Goal: Information Seeking & Learning: Find specific page/section

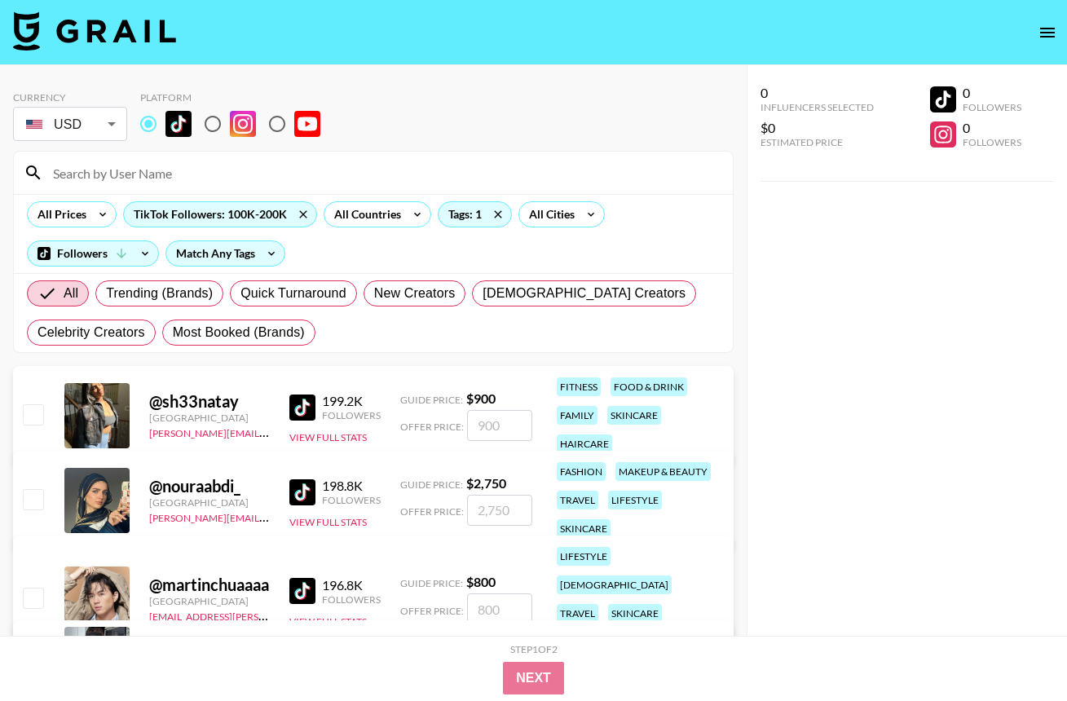
click at [117, 175] on input at bounding box center [383, 173] width 680 height 26
paste input "sarahesri"
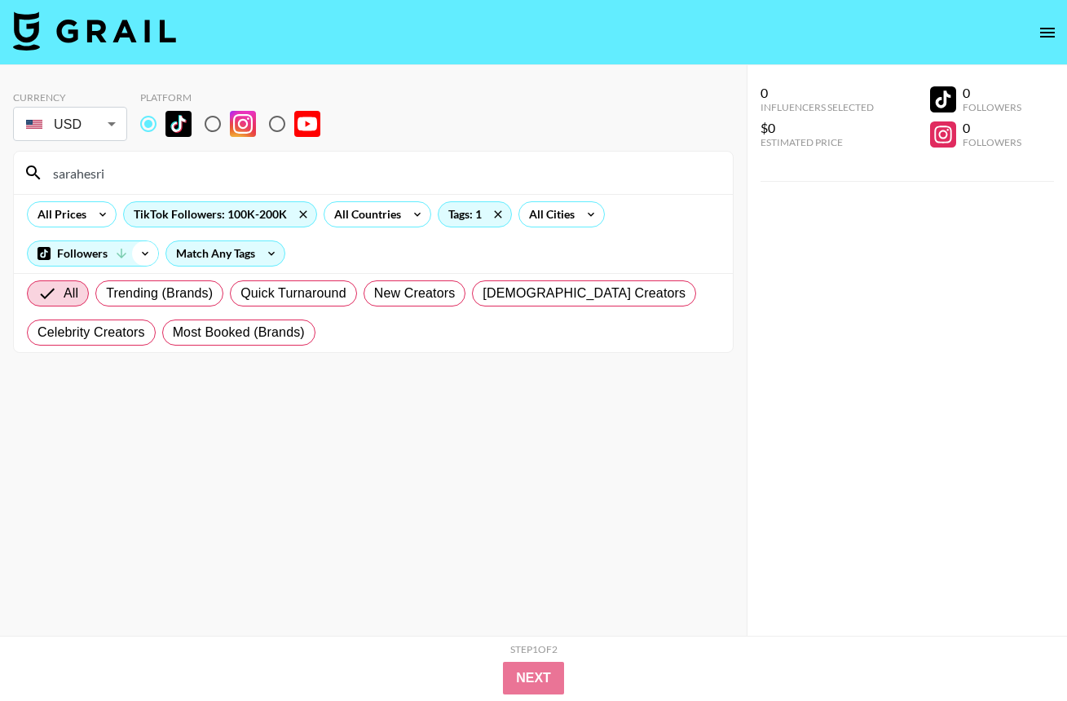
click at [143, 250] on icon at bounding box center [145, 253] width 26 height 24
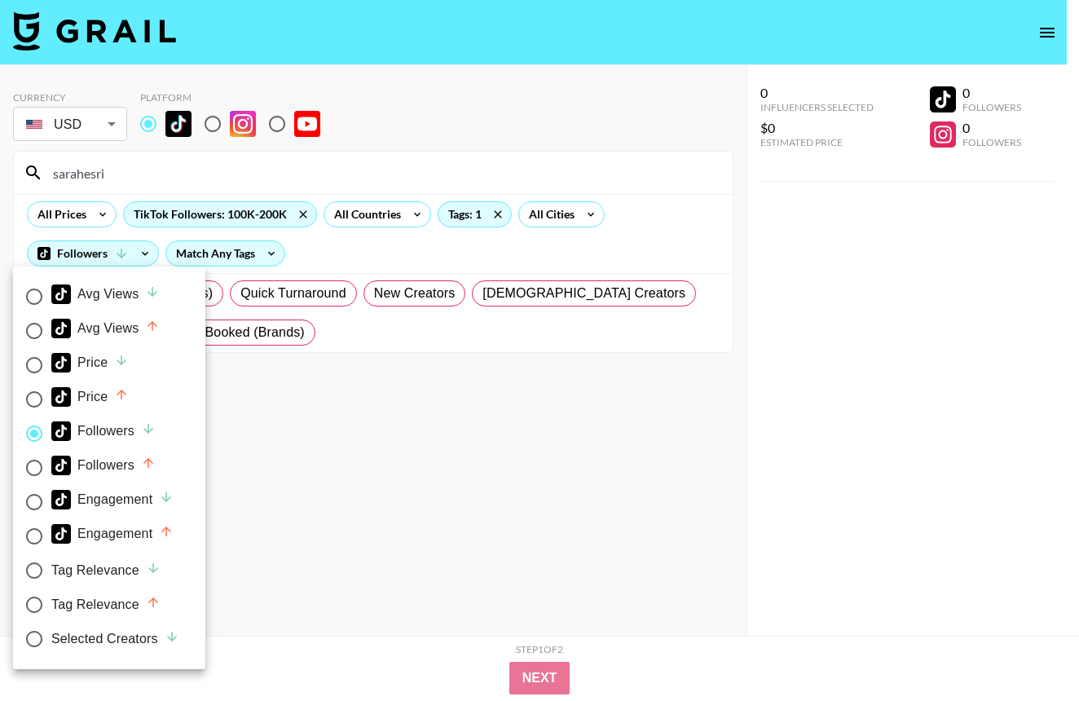
click at [402, 387] on div at bounding box center [539, 350] width 1079 height 701
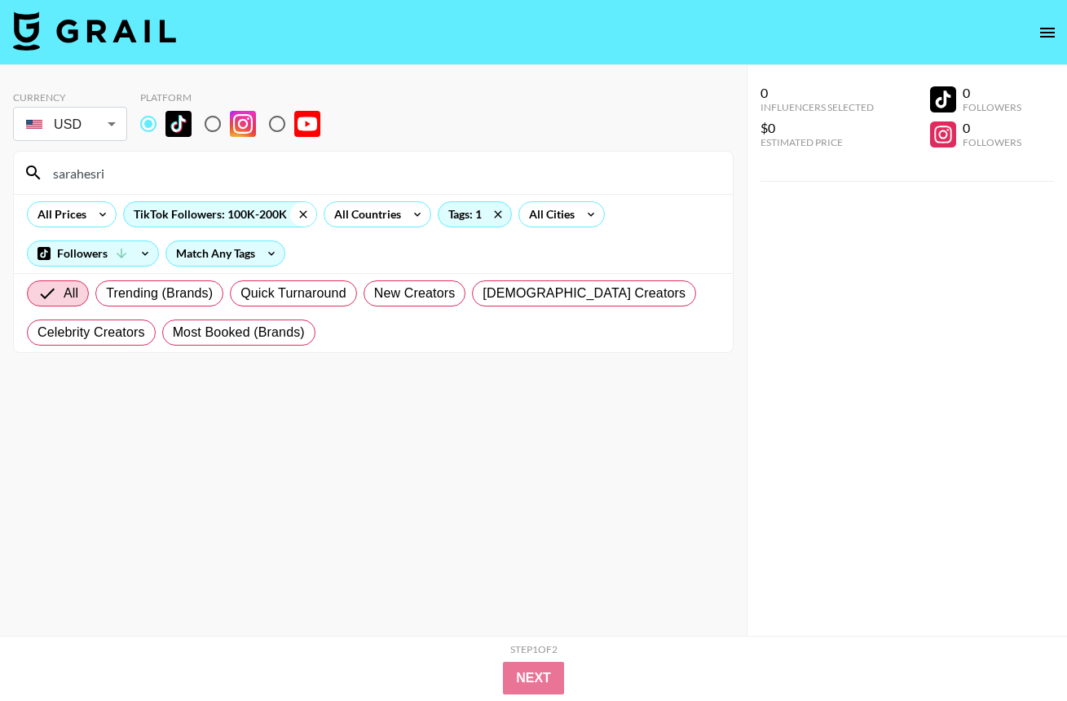
click at [296, 213] on icon at bounding box center [303, 214] width 26 height 24
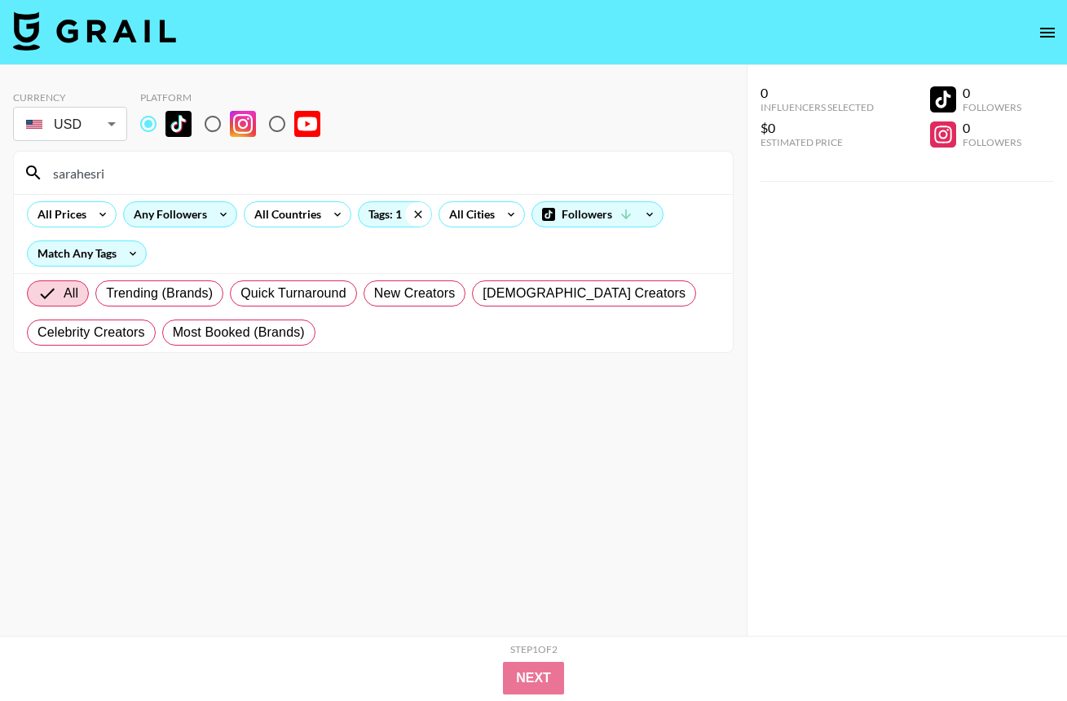
click at [415, 213] on icon at bounding box center [418, 214] width 26 height 24
click at [384, 493] on section "Currency USD USD ​ Platform sarahesri All Prices Any Followers All Countries Al…" at bounding box center [373, 363] width 721 height 571
drag, startPoint x: 152, startPoint y: 174, endPoint x: -44, endPoint y: 161, distance: 196.1
click at [0, 161] on html "Currency USD USD ​ Platform sarahesri All Prices Any Followers All Countries Al…" at bounding box center [533, 383] width 1067 height 766
paste input "[PERSON_NAME]"
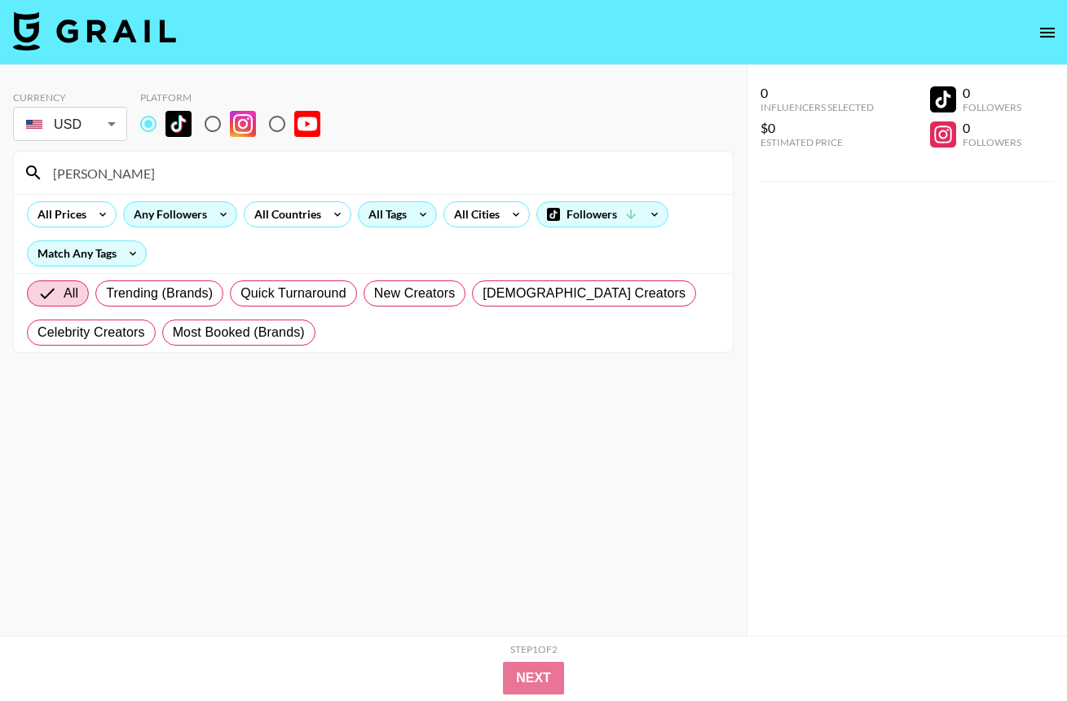
click at [382, 496] on section "Currency USD USD ​ Platform [PERSON_NAME] All Prices Any Followers All Countrie…" at bounding box center [373, 363] width 721 height 571
drag, startPoint x: 165, startPoint y: 178, endPoint x: -48, endPoint y: 163, distance: 214.1
click at [0, 163] on html "Currency USD USD ​ Platform [PERSON_NAME] All Prices Any Followers All Countrie…" at bounding box center [533, 383] width 1067 height 766
paste input "jessicamarvis"
drag, startPoint x: 164, startPoint y: 177, endPoint x: -53, endPoint y: 156, distance: 217.8
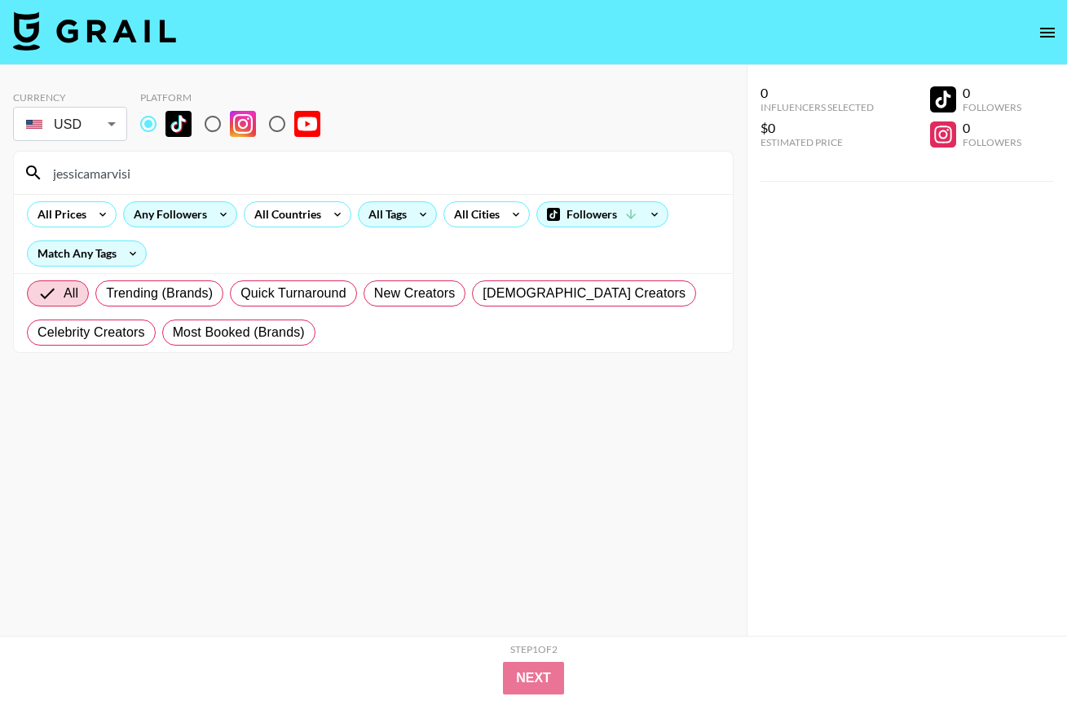
click at [0, 156] on html "Currency USD USD ​ Platform jessicamarvisi All Prices Any Followers All Countri…" at bounding box center [533, 383] width 1067 height 766
paste input "courtneyyantalek"
drag, startPoint x: 159, startPoint y: 177, endPoint x: -29, endPoint y: 163, distance: 188.8
click at [0, 163] on html "Currency USD USD ​ Platform courtneyyantalek All Prices Any Followers All Count…" at bounding box center [533, 383] width 1067 height 766
paste input "skinwithhav"
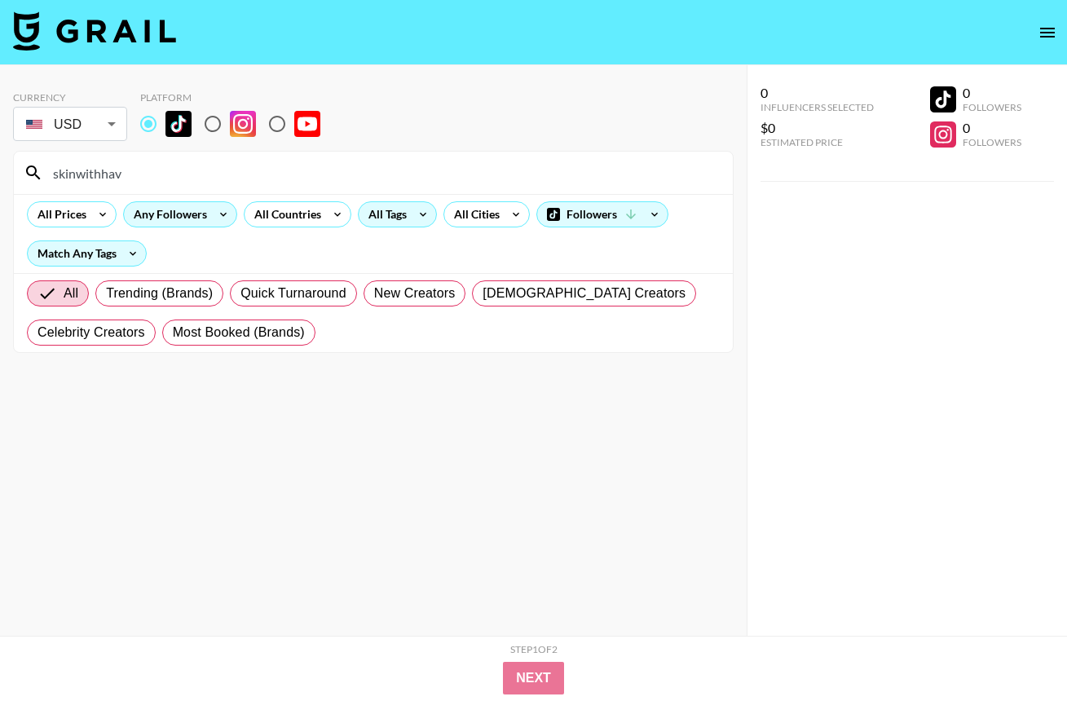
drag, startPoint x: 153, startPoint y: 175, endPoint x: -85, endPoint y: 165, distance: 238.2
click at [0, 165] on html "Currency USD USD ​ Platform skinwithhav All Prices Any Followers All Countries …" at bounding box center [533, 383] width 1067 height 766
paste input "itsaishamian"
click at [158, 477] on section "Currency USD USD ​ Platform itsaishamian All Prices Any Followers All Countries…" at bounding box center [373, 363] width 721 height 571
drag, startPoint x: 133, startPoint y: 177, endPoint x: 5, endPoint y: 174, distance: 128.0
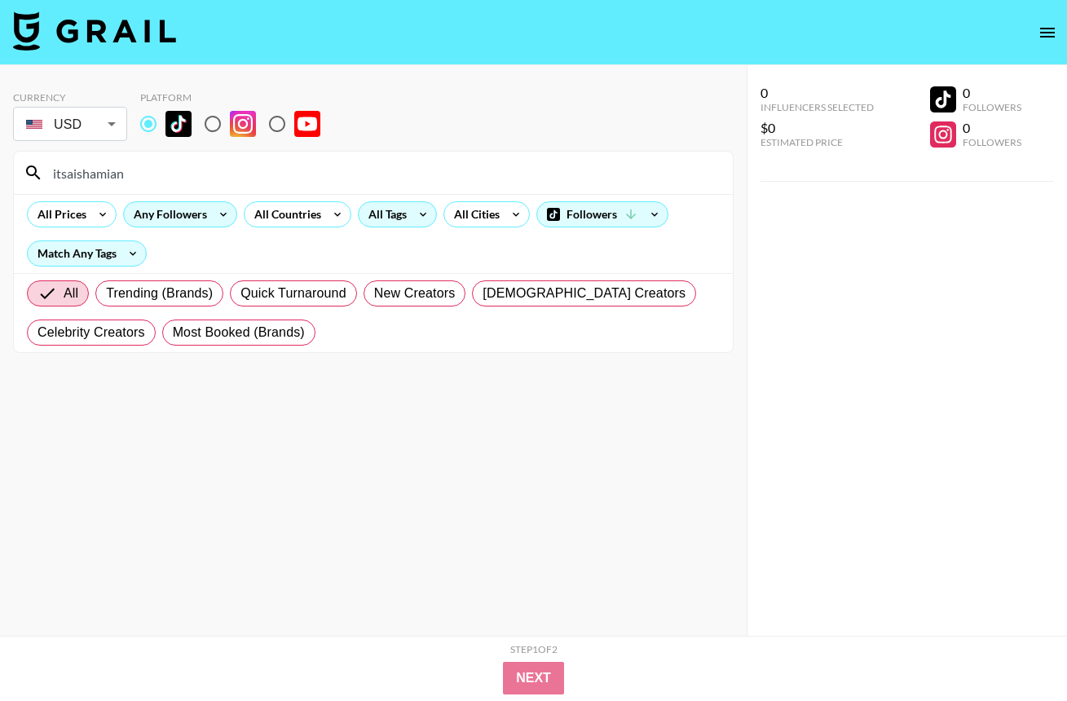
click at [5, 174] on div "Currency USD USD ​ Platform itsaishamian All Prices Any Followers All Countries…" at bounding box center [373, 383] width 747 height 636
paste input "mvryche"
click at [258, 498] on section "Currency USD USD ​ Platform mvrychen All Prices Any Followers All Countries All…" at bounding box center [373, 363] width 721 height 571
drag, startPoint x: 110, startPoint y: 170, endPoint x: 20, endPoint y: 165, distance: 89.8
click at [20, 165] on div "mvrychen" at bounding box center [373, 173] width 719 height 42
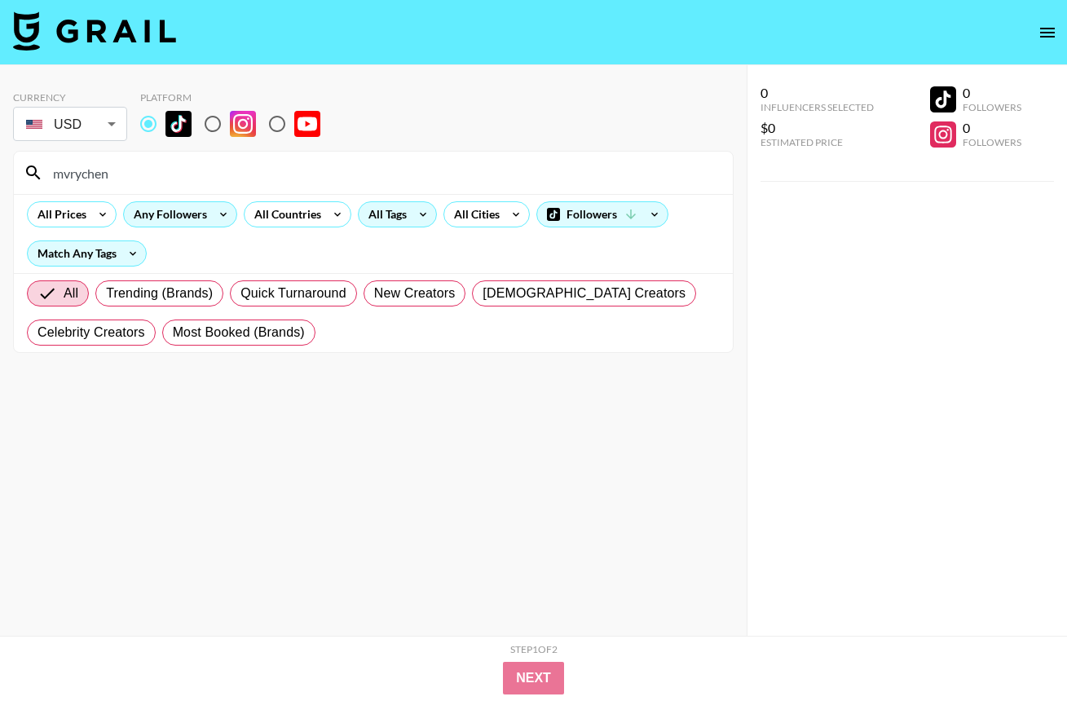
paste input "paulinejchoii"
click at [182, 513] on section "Currency USD USD ​ Platform paulinejchoii All Prices Any Followers All Countrie…" at bounding box center [373, 363] width 721 height 571
drag, startPoint x: 183, startPoint y: 181, endPoint x: -130, endPoint y: 170, distance: 313.2
click at [0, 170] on html "Currency USD USD ​ Platform paulinejchoii All Prices Any Followers All Countrie…" at bounding box center [533, 383] width 1067 height 766
paste input "sydneyschiffer"
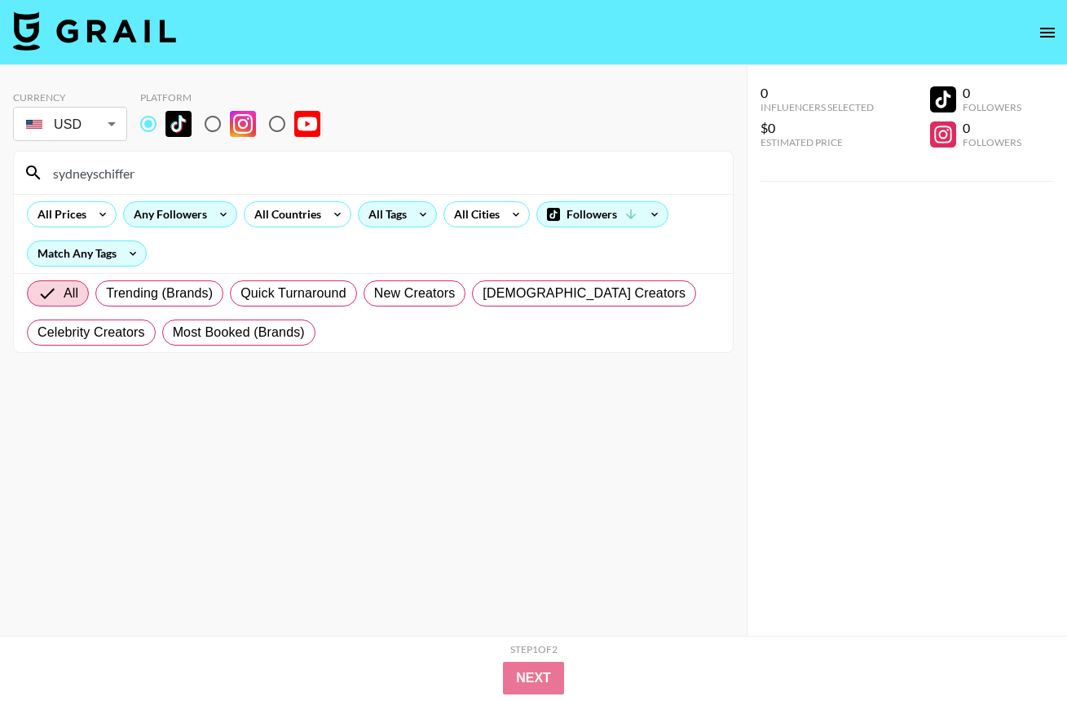
click at [209, 446] on section "Currency USD USD ​ Platform sydneyschiffer All Prices Any Followers All Countri…" at bounding box center [373, 363] width 721 height 571
drag, startPoint x: 175, startPoint y: 174, endPoint x: -69, endPoint y: 145, distance: 246.3
click at [0, 145] on html "Currency USD USD ​ Platform sydneyschiffer All Prices Any Followers All Countri…" at bounding box center [533, 383] width 1067 height 766
paste input "katiefanggg"
type input "katiefanggg"
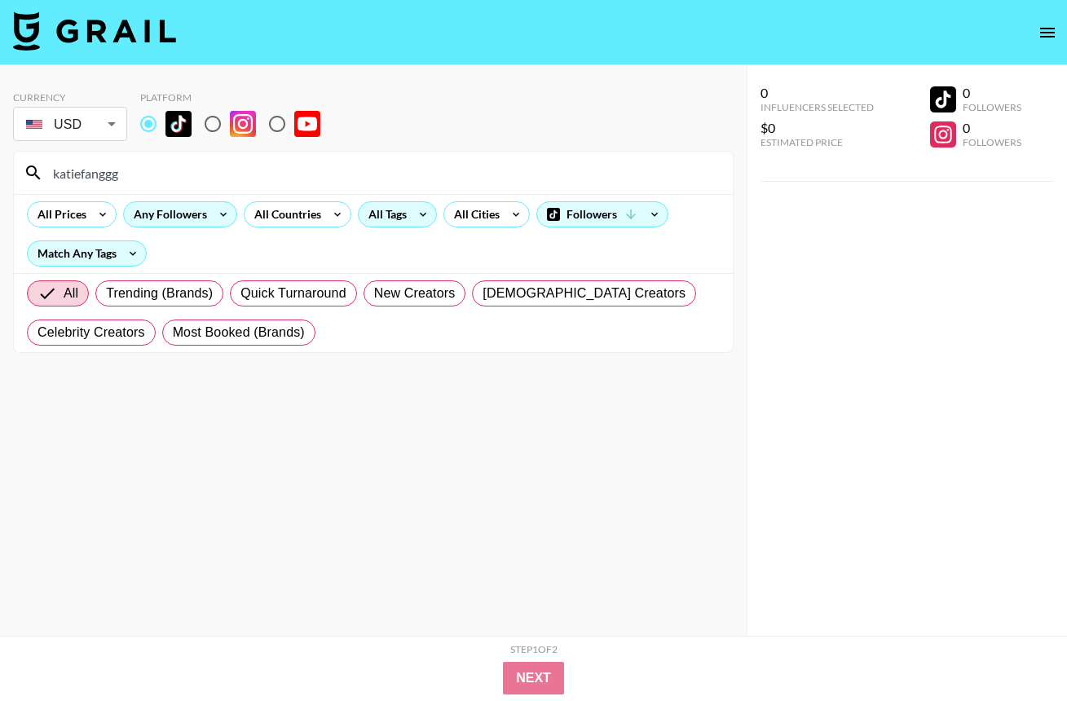
click at [471, 464] on section "Currency USD USD ​ Platform katiefanggg All Prices Any Followers All Countries …" at bounding box center [373, 363] width 721 height 571
click at [198, 218] on div "Any Followers" at bounding box center [167, 214] width 86 height 24
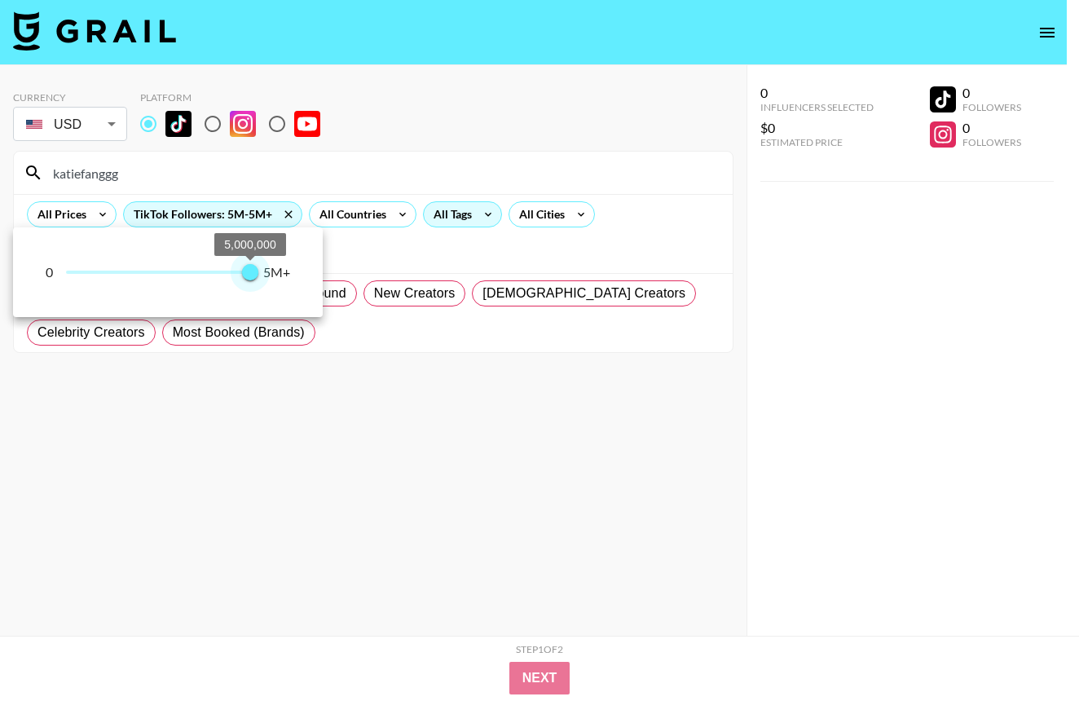
type input "5000000"
drag, startPoint x: 65, startPoint y: 274, endPoint x: 307, endPoint y: 287, distance: 242.4
click at [306, 286] on div "0 5,000,000 5,000,000 5M+" at bounding box center [168, 272] width 310 height 90
click at [505, 487] on div at bounding box center [539, 350] width 1079 height 701
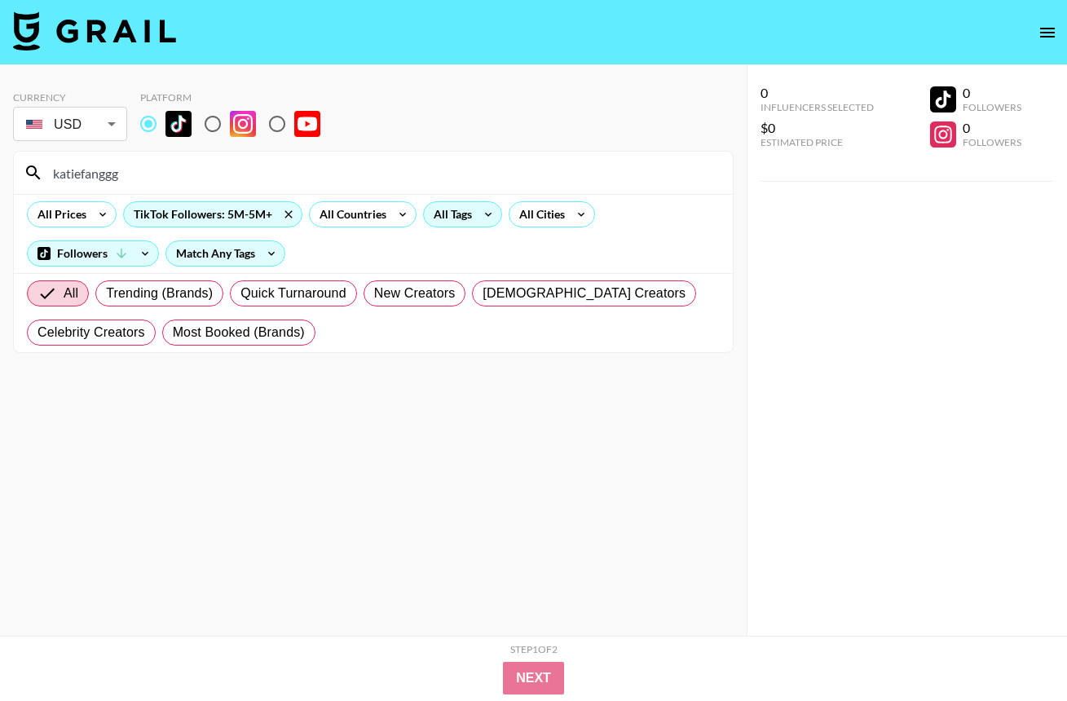
drag, startPoint x: 161, startPoint y: 170, endPoint x: -31, endPoint y: 152, distance: 192.3
click at [0, 152] on html "Currency USD USD ​ Platform katiefanggg All Prices TikTok Followers: 5M-5M+ All…" at bounding box center [533, 383] width 1067 height 766
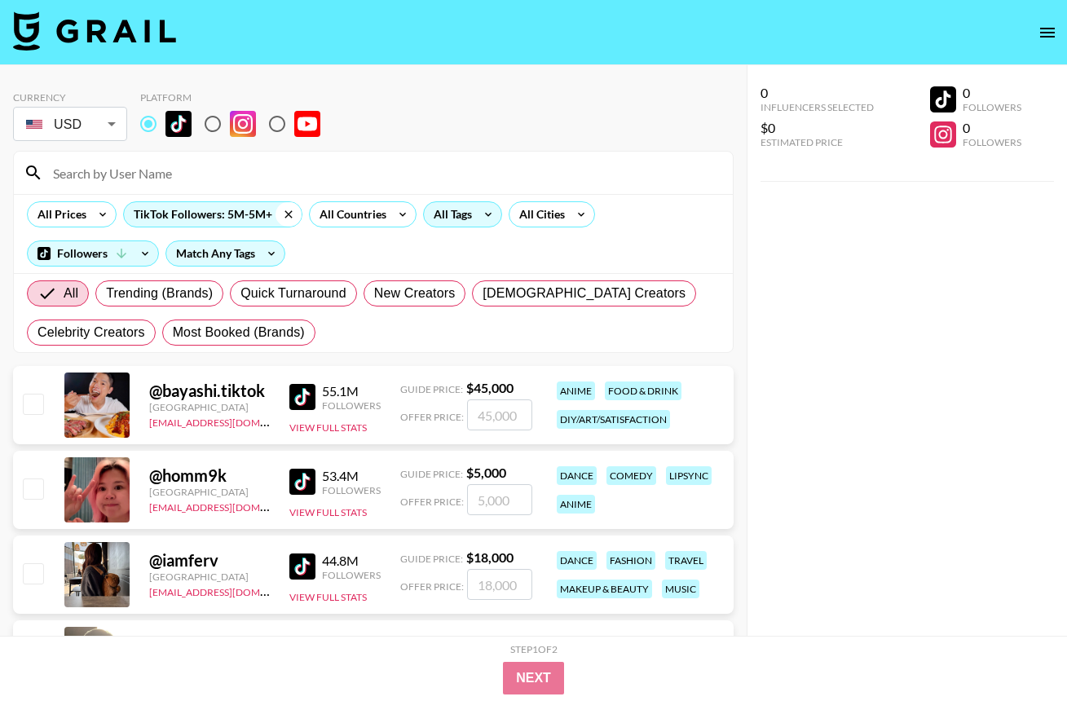
click at [284, 214] on icon at bounding box center [288, 214] width 26 height 24
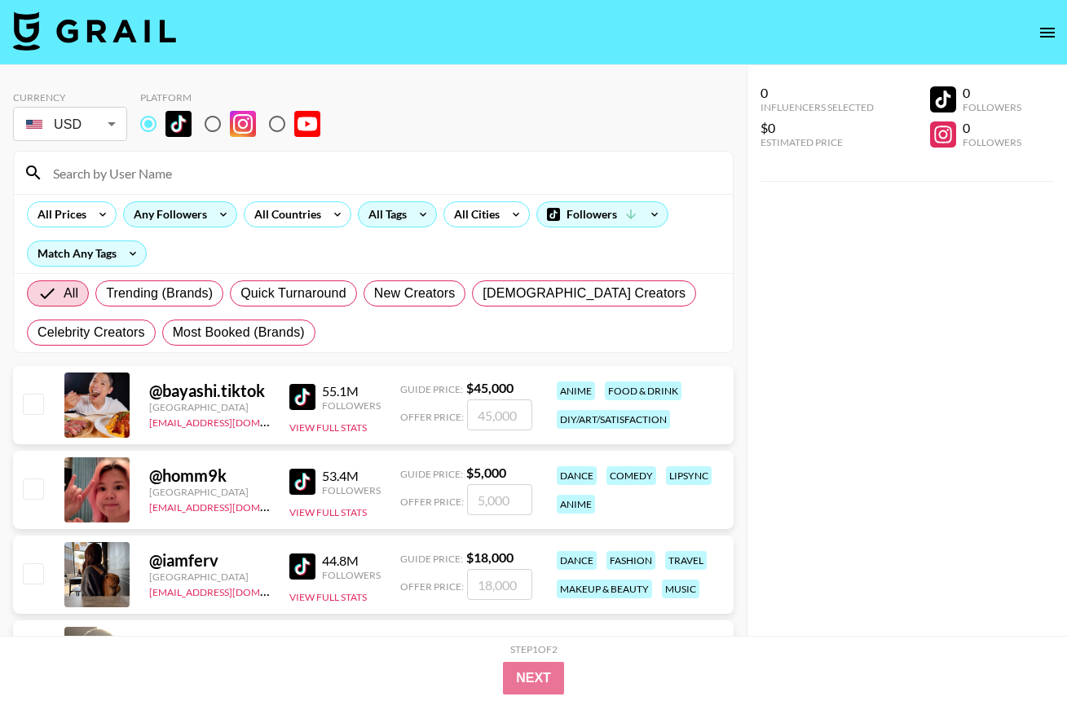
click at [192, 215] on div "Any Followers" at bounding box center [167, 214] width 86 height 24
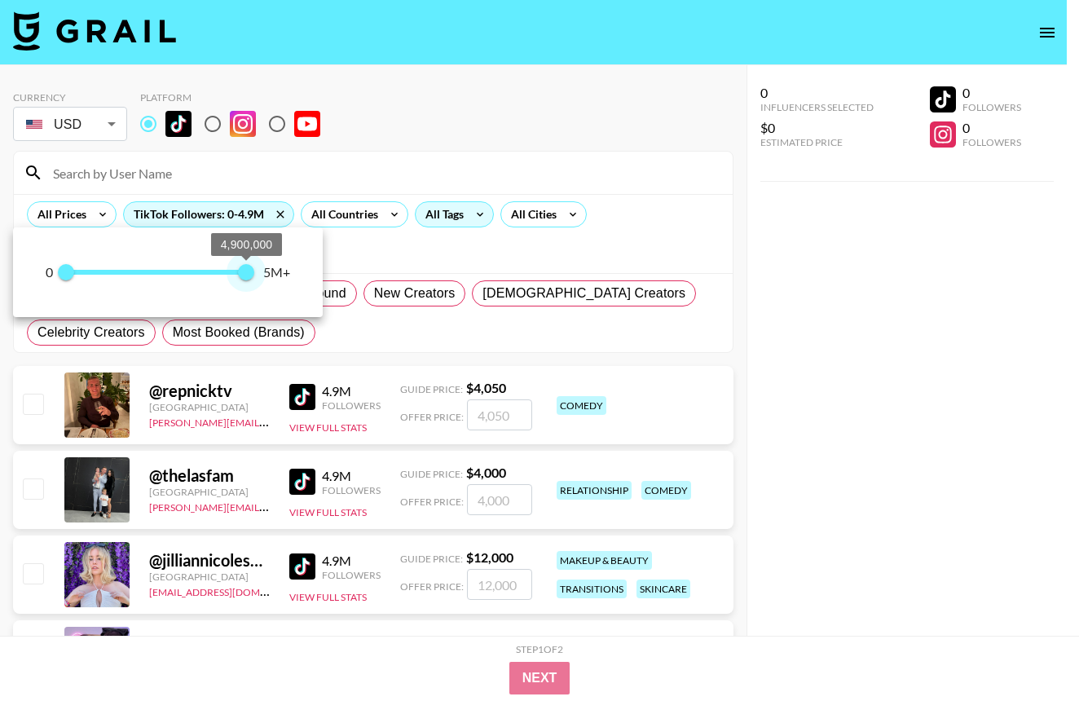
type input "5000000"
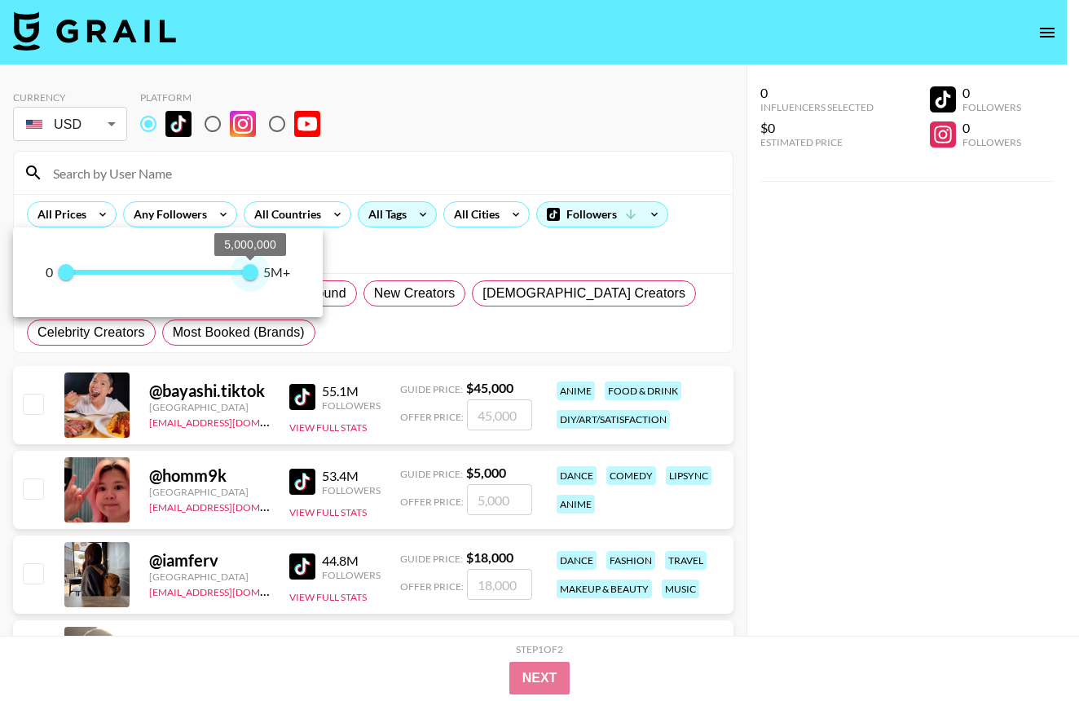
drag, startPoint x: 247, startPoint y: 275, endPoint x: 261, endPoint y: 276, distance: 14.0
click at [258, 275] on span "5,000,000" at bounding box center [250, 272] width 16 height 16
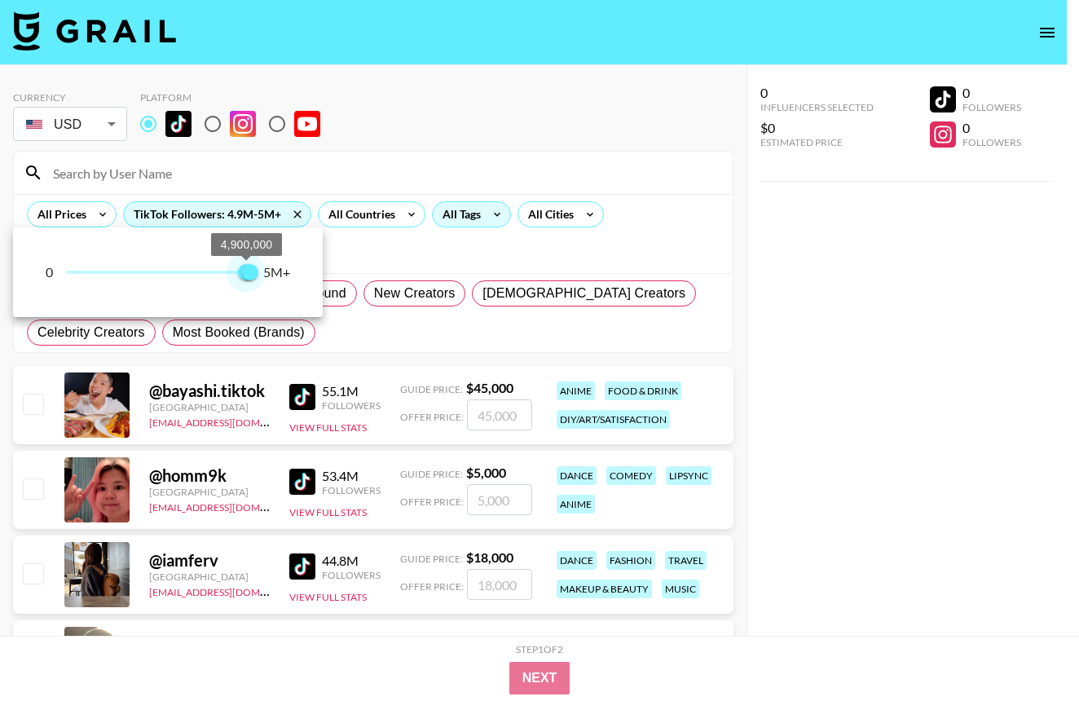
type input "5000000"
drag, startPoint x: 61, startPoint y: 277, endPoint x: 251, endPoint y: 289, distance: 190.3
click at [251, 280] on span "5,000,000" at bounding box center [250, 272] width 16 height 16
click at [798, 547] on div at bounding box center [539, 350] width 1079 height 701
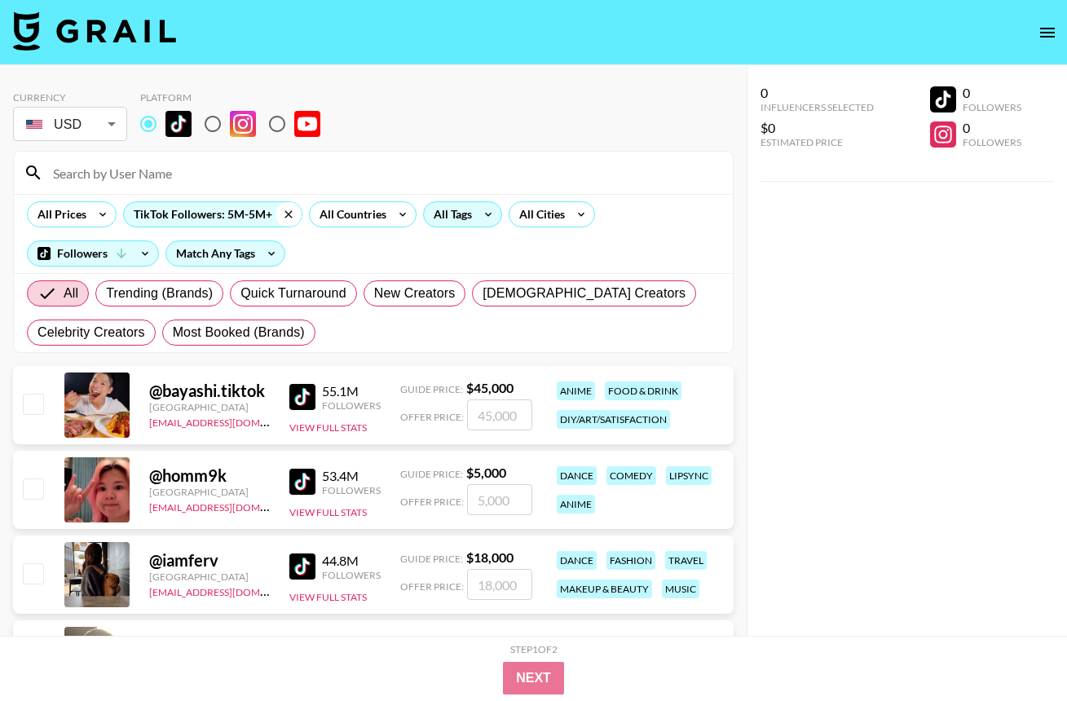
click at [287, 214] on icon at bounding box center [287, 213] width 7 height 7
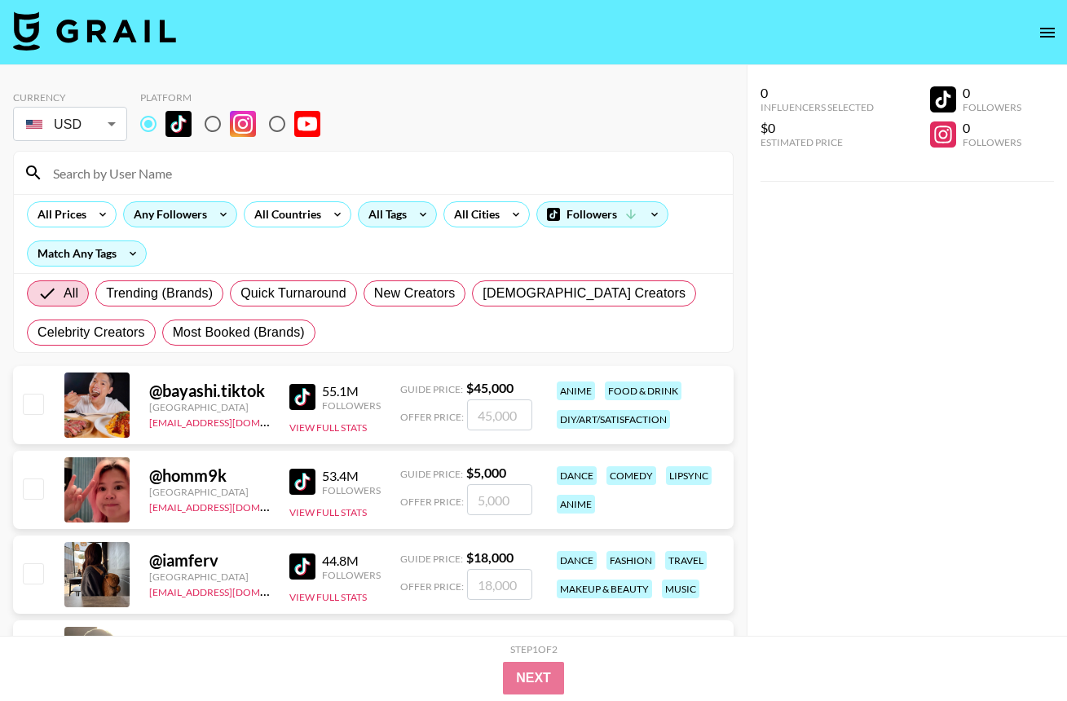
click at [870, 308] on div "0 Influencers Selected $0 Estimated Price 0 Followers 0 Followers" at bounding box center [907, 383] width 320 height 636
click at [866, 307] on div "0 Influencers Selected $0 Estimated Price 0 Followers 0 Followers" at bounding box center [907, 383] width 320 height 636
click at [189, 170] on input at bounding box center [383, 173] width 680 height 26
click at [210, 174] on input at bounding box center [383, 173] width 680 height 26
paste input "ariellelorre"
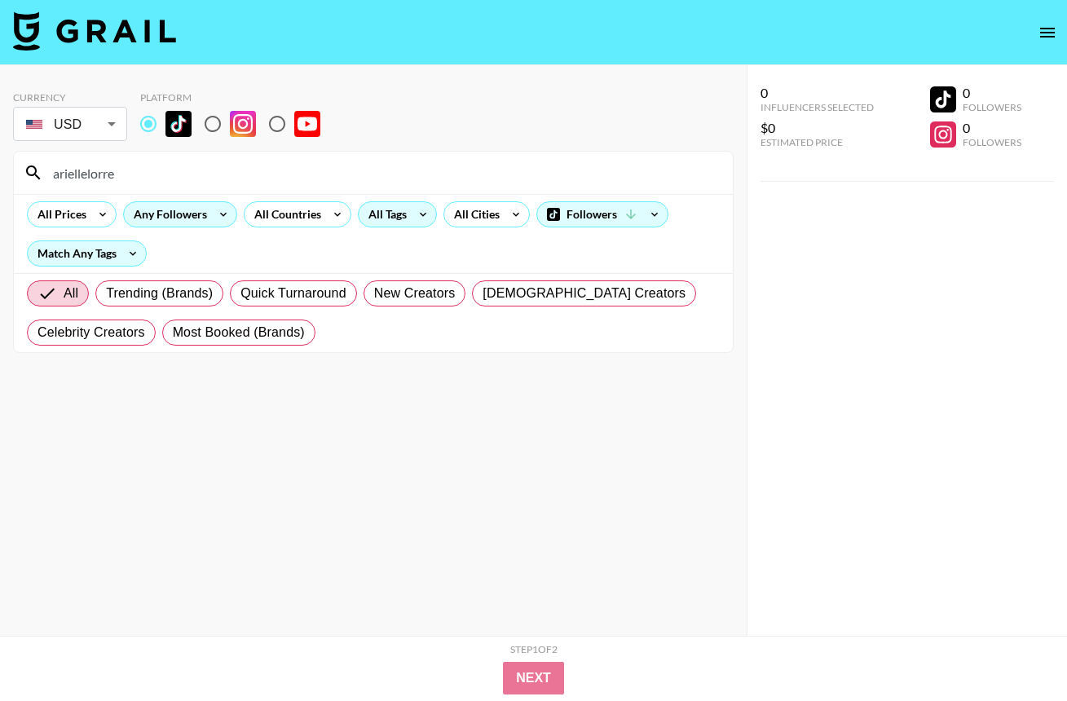
type input "ariellelorre"
click at [492, 575] on section "Currency USD USD ​ Platform ariellelorre All Prices Any Followers All Countries…" at bounding box center [373, 363] width 721 height 571
drag, startPoint x: 137, startPoint y: 162, endPoint x: -29, endPoint y: 140, distance: 166.9
click at [0, 140] on html "Currency USD USD ​ Platform ariellelorre All Prices Any Followers All Countries…" at bounding box center [533, 383] width 1067 height 766
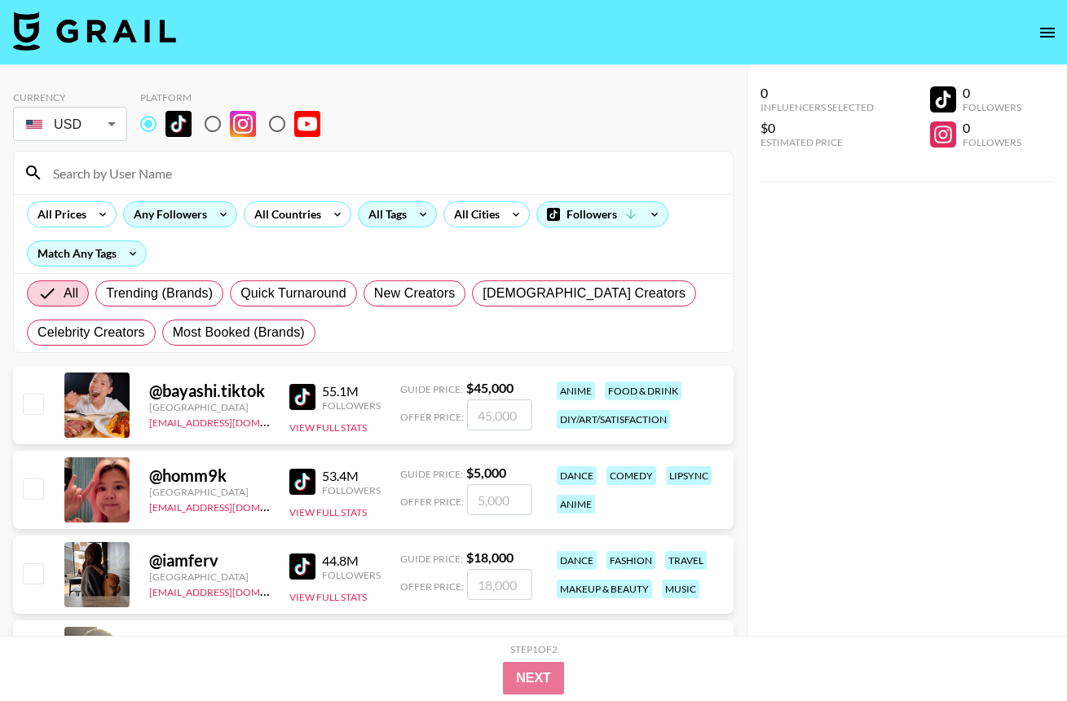
click at [843, 341] on div "0 Influencers Selected $0 Estimated Price 0 Followers 0 Followers" at bounding box center [907, 383] width 320 height 636
click at [139, 25] on img at bounding box center [94, 30] width 163 height 39
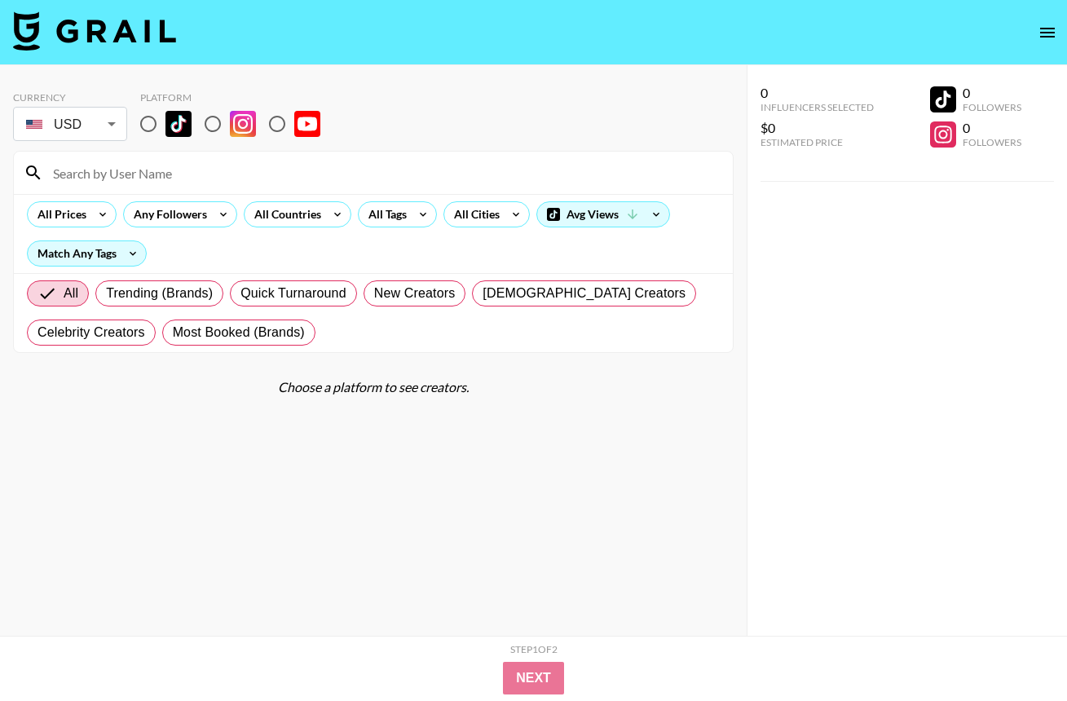
click at [148, 175] on input at bounding box center [383, 173] width 680 height 26
paste input "ariellelorre"
type input "ariellelorre"
click at [702, 459] on section "Currency USD USD ​ Platform ariellelorre All Prices Any Followers All Countries…" at bounding box center [373, 363] width 721 height 571
drag, startPoint x: 211, startPoint y: 170, endPoint x: -9, endPoint y: 154, distance: 220.6
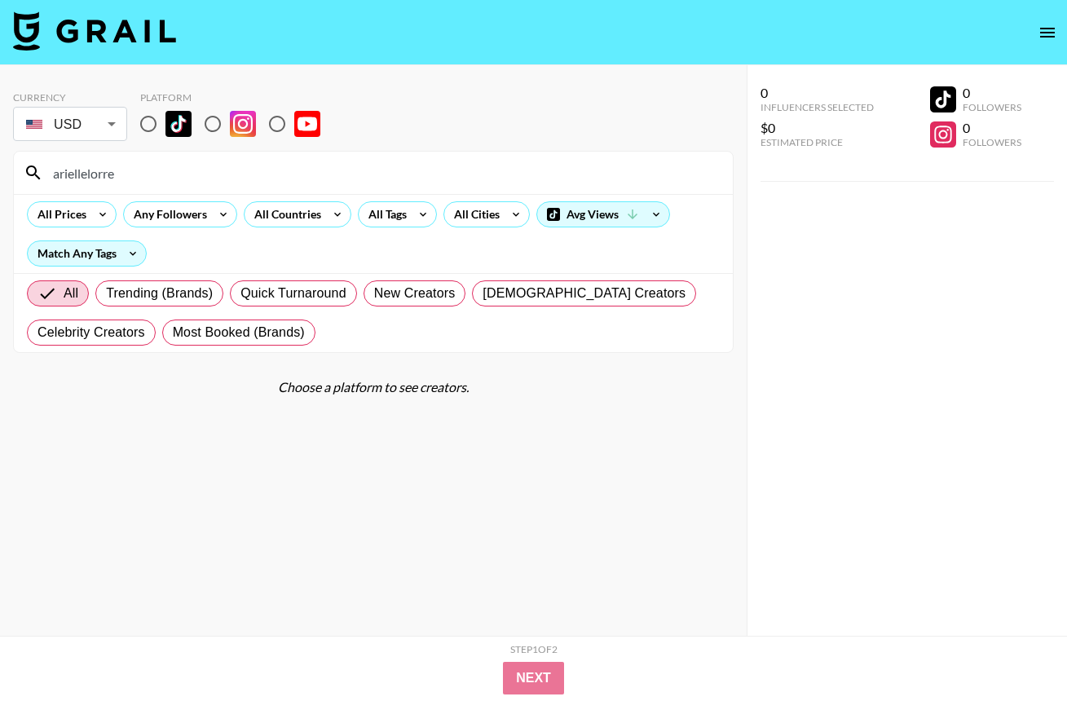
click at [0, 154] on html "Currency USD USD ​ Platform ariellelorre All Prices Any Followers All Countries…" at bounding box center [533, 383] width 1067 height 766
click at [122, 167] on input at bounding box center [383, 173] width 680 height 26
paste input "의 국적,타킷국가,콘텐츠 콘셉트를 포함해서 알려줘"
type input "의 국적,타킷국가,콘텐츠 콘셉트를 포함해서 알려줘"
paste input "hirixiee"
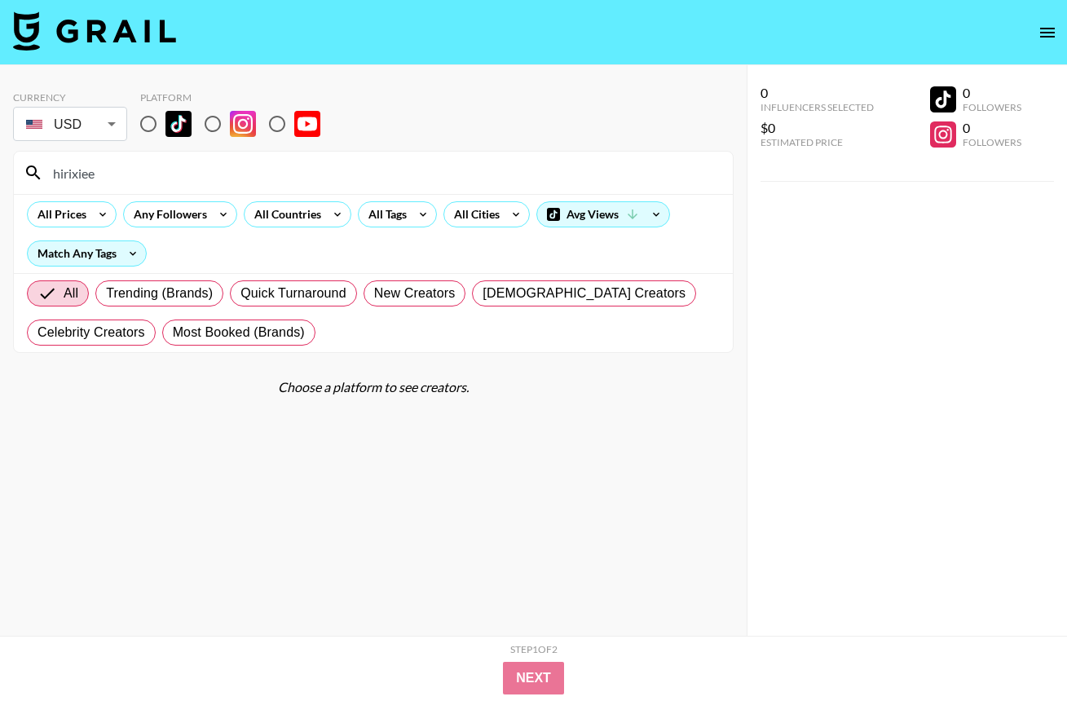
type input "hirixiee"
click at [286, 546] on section "Currency USD USD ​ Platform hirixiee All Prices Any Followers All Countries All…" at bounding box center [373, 363] width 721 height 571
drag, startPoint x: 286, startPoint y: 546, endPoint x: 275, endPoint y: 527, distance: 21.9
click at [286, 545] on section "Currency USD USD ​ Platform hirixiee All Prices Any Followers All Countries All…" at bounding box center [373, 363] width 721 height 571
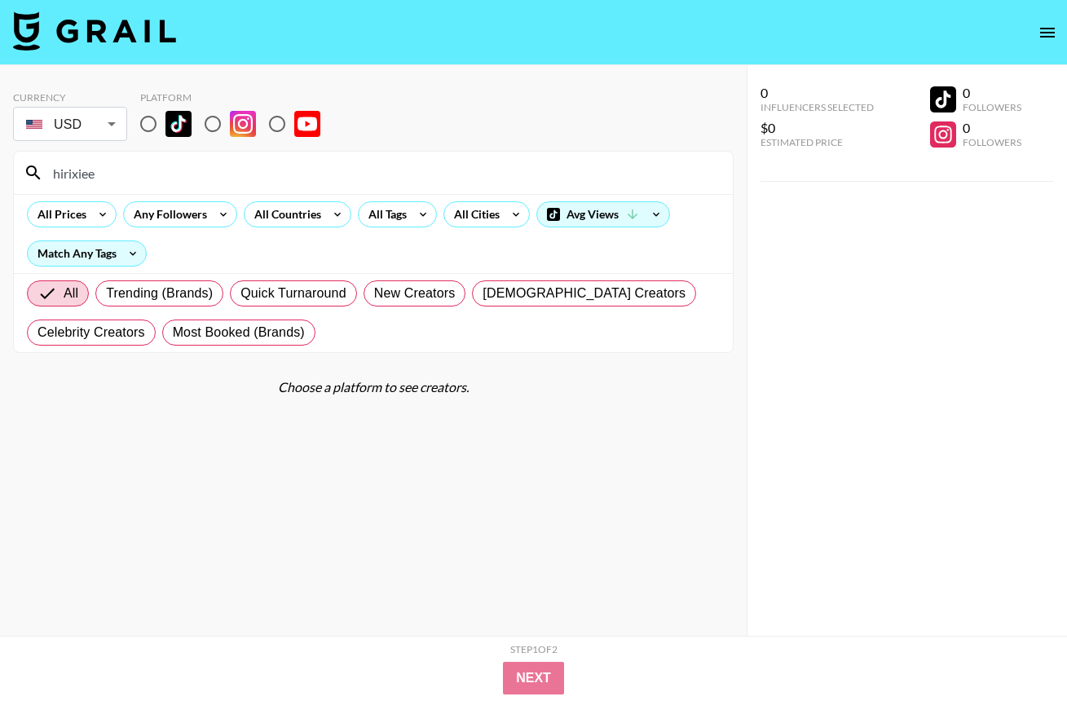
click at [154, 120] on input "radio" at bounding box center [148, 124] width 34 height 34
radio input "true"
click at [242, 513] on section "Currency USD USD ​ Platform hirixiee All Prices Any Followers All Countries All…" at bounding box center [373, 363] width 721 height 571
drag, startPoint x: 156, startPoint y: 173, endPoint x: -108, endPoint y: 153, distance: 264.0
click at [0, 153] on html "Currency USD USD ​ Platform hirixiee All Prices Any Followers All Countries All…" at bounding box center [533, 383] width 1067 height 766
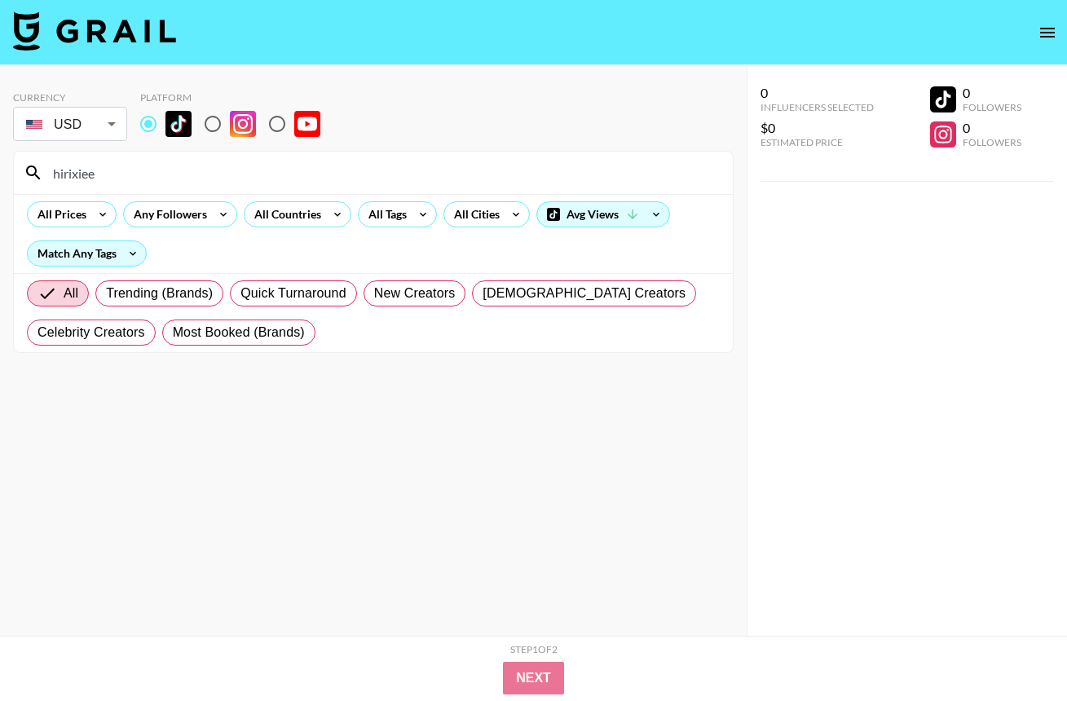
paste input "aylennpark"
type input "aylennpark"
click at [315, 479] on section "Currency USD USD ​ Platform aylennpark All Prices Any Followers All Countries A…" at bounding box center [373, 363] width 721 height 571
